Goal: Task Accomplishment & Management: Use online tool/utility

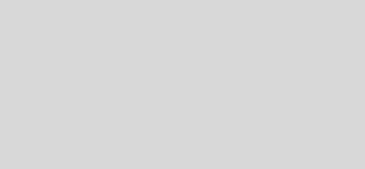
select select "es"
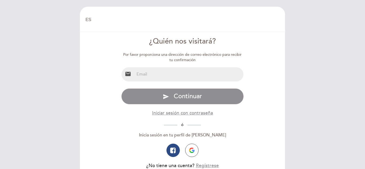
click at [185, 79] on input "email" at bounding box center [188, 74] width 109 height 14
type input "[EMAIL_ADDRESS][DOMAIN_NAME]"
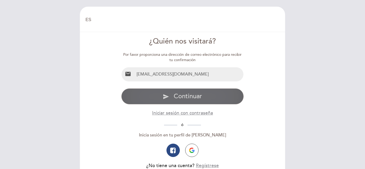
click at [211, 97] on button "send Continuar" at bounding box center [182, 96] width 123 height 16
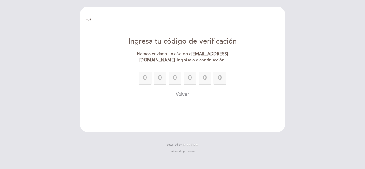
type input "8"
type input "7"
type input "6"
type input "0"
type input "4"
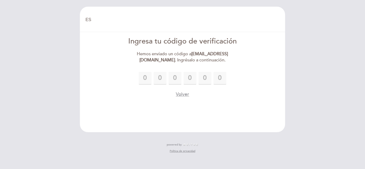
type input "7"
